Goal: Check status

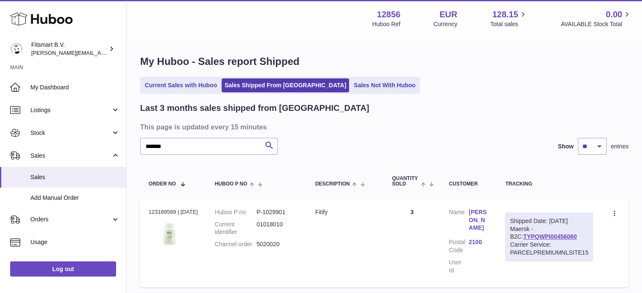
click at [98, 12] on div "Huboo" at bounding box center [63, 19] width 126 height 37
click at [65, 17] on icon at bounding box center [41, 19] width 62 height 17
click at [57, 21] on use at bounding box center [41, 19] width 62 height 13
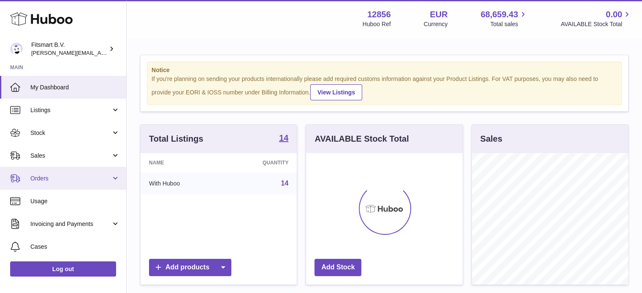
scroll to position [132, 157]
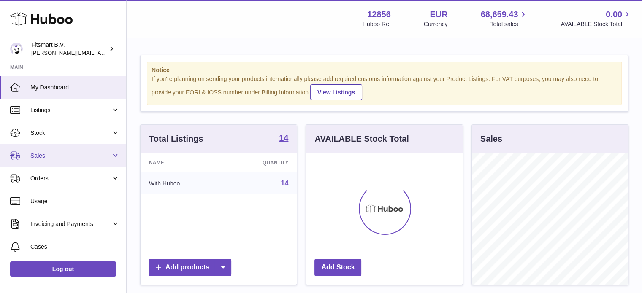
click at [122, 155] on link "Sales" at bounding box center [63, 155] width 126 height 23
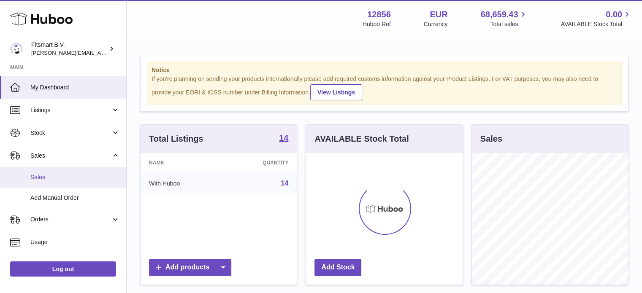
click at [103, 177] on span "Sales" at bounding box center [74, 177] width 89 height 8
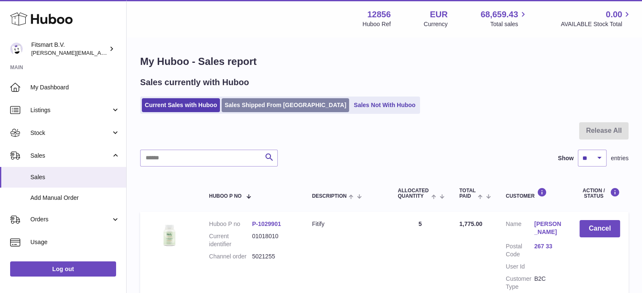
click at [260, 104] on link "Sales Shipped From [GEOGRAPHIC_DATA]" at bounding box center [285, 105] width 127 height 14
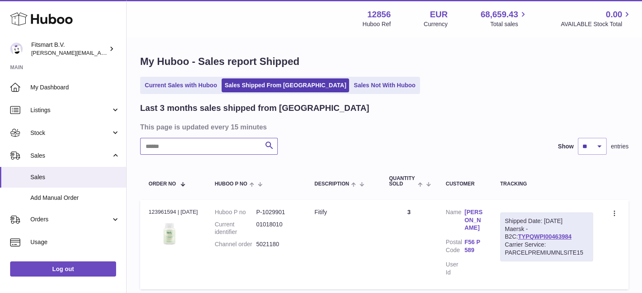
click at [201, 150] on input "text" at bounding box center [209, 146] width 138 height 17
paste input "*******"
type input "*******"
click at [551, 219] on div "Shipped Date: 1st Sep 2025" at bounding box center [549, 221] width 79 height 8
drag, startPoint x: 550, startPoint y: 221, endPoint x: 585, endPoint y: 222, distance: 35.0
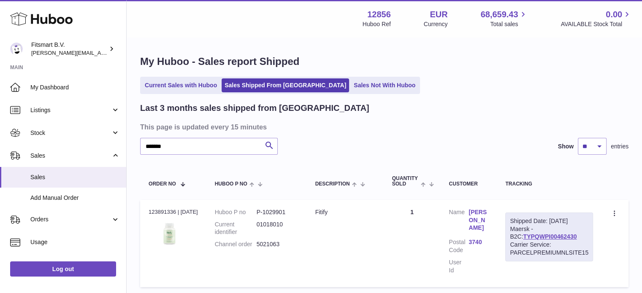
click at [585, 222] on div "Shipped Date: 1st Sep 2025" at bounding box center [549, 221] width 79 height 8
copy div "1st Sep 2025"
drag, startPoint x: 541, startPoint y: 234, endPoint x: 508, endPoint y: 236, distance: 32.9
click at [508, 236] on div "Shipped Date: 1st Sep 2025 Maersk - B2C: TYPQWPI00462430 Carrier Service: PARCE…" at bounding box center [549, 237] width 88 height 49
copy link "TYPQWPI00462430"
